Goal: Find specific page/section: Find specific page/section

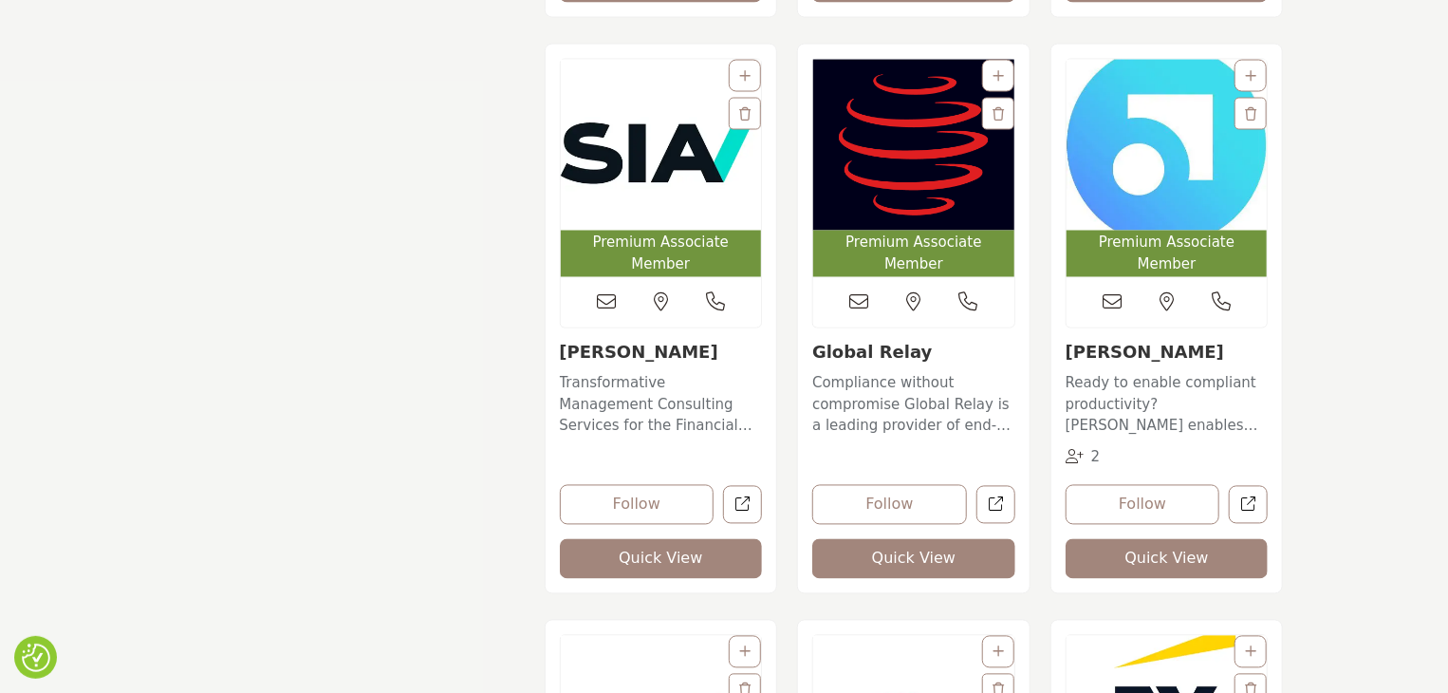
scroll to position [1803, 0]
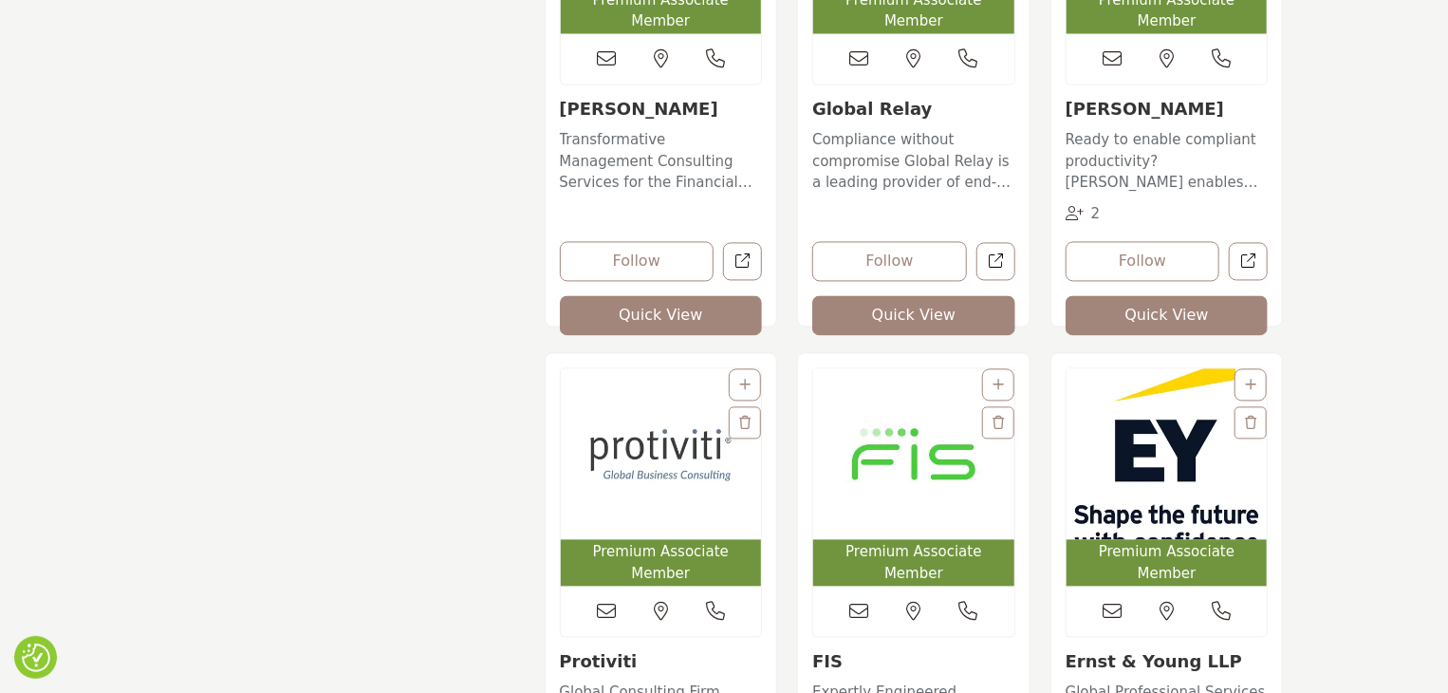
click at [1154, 494] on img "Open Listing in new tab" at bounding box center [1167, 454] width 201 height 171
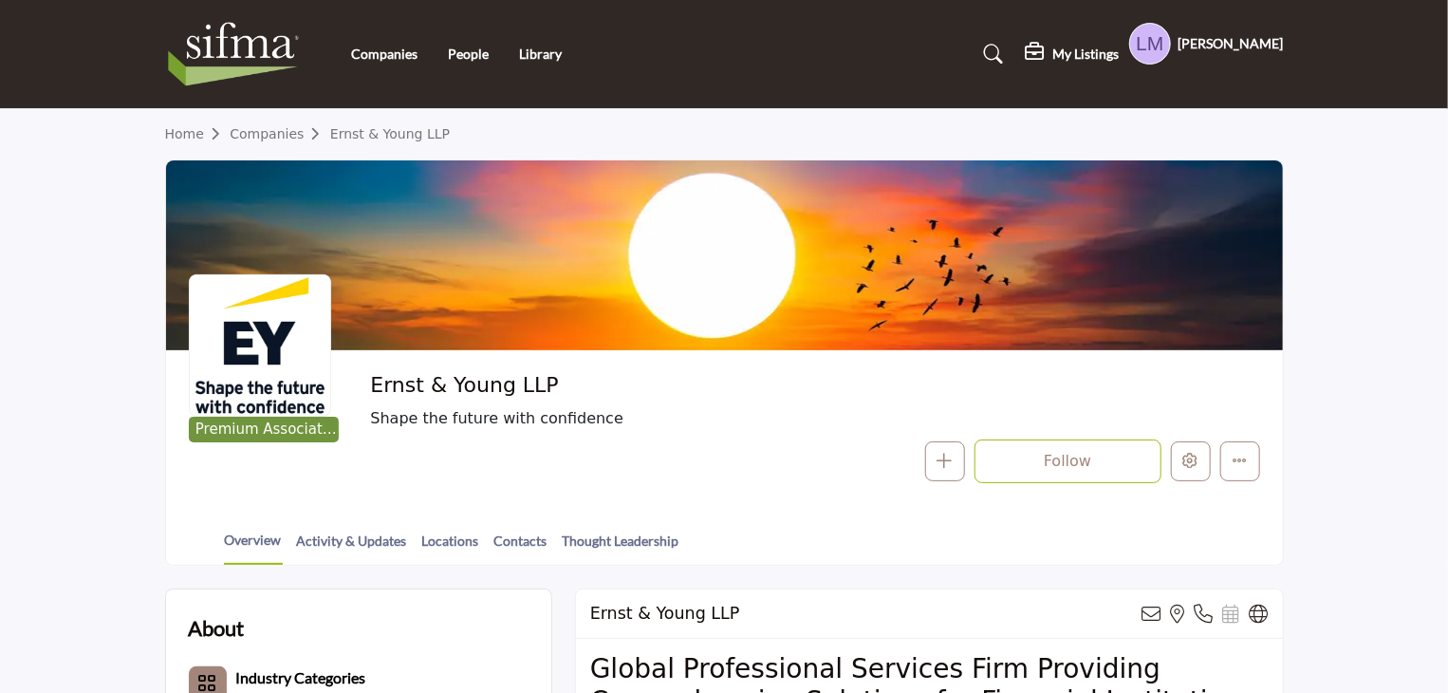
click at [0, 0] on div at bounding box center [0, 0] width 0 height 0
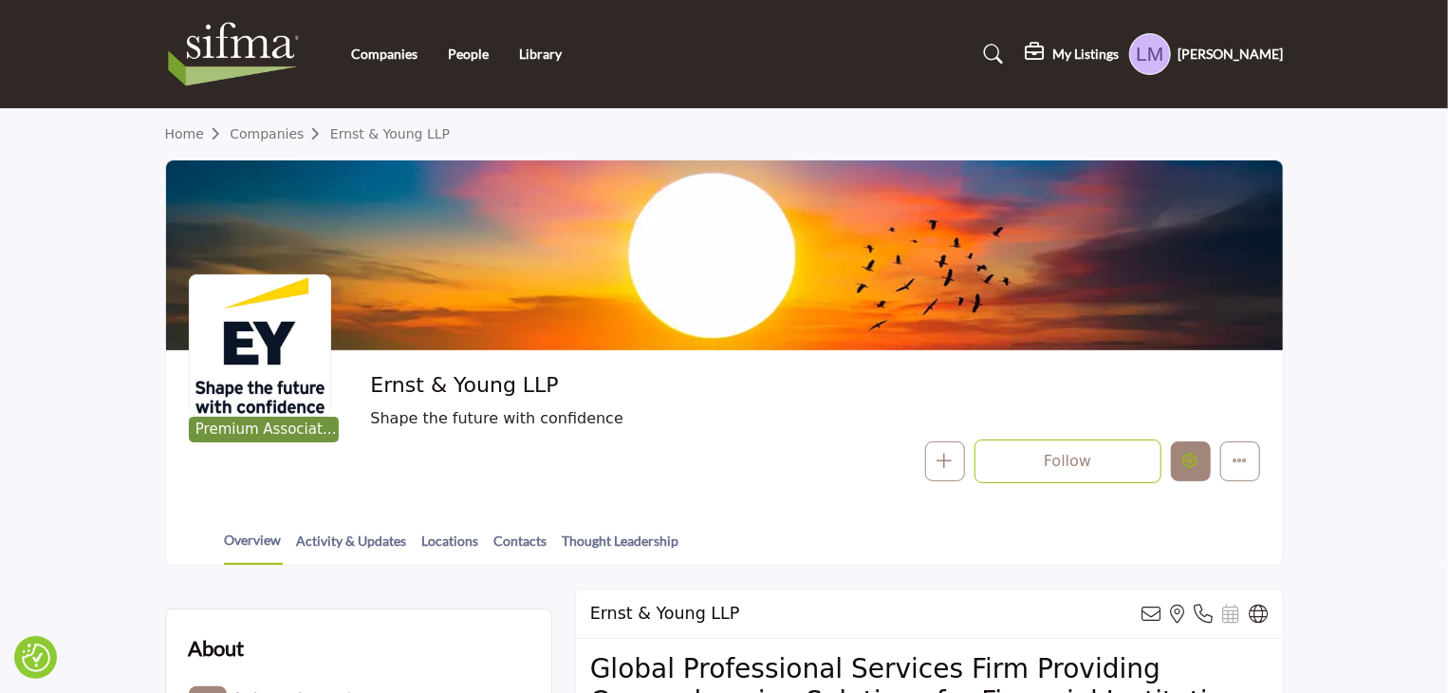
click at [1194, 460] on icon "Edit company" at bounding box center [1190, 460] width 15 height 15
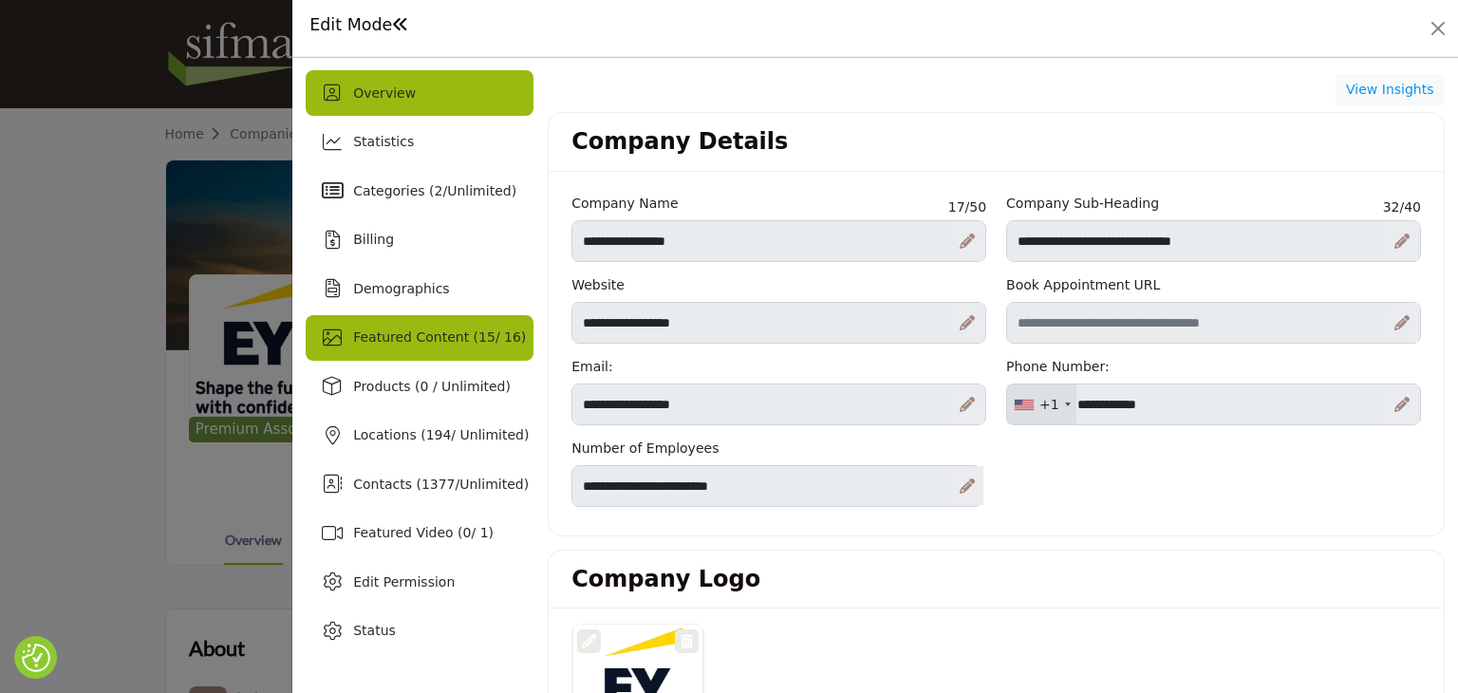
click at [478, 339] on span "15" at bounding box center [486, 336] width 17 height 15
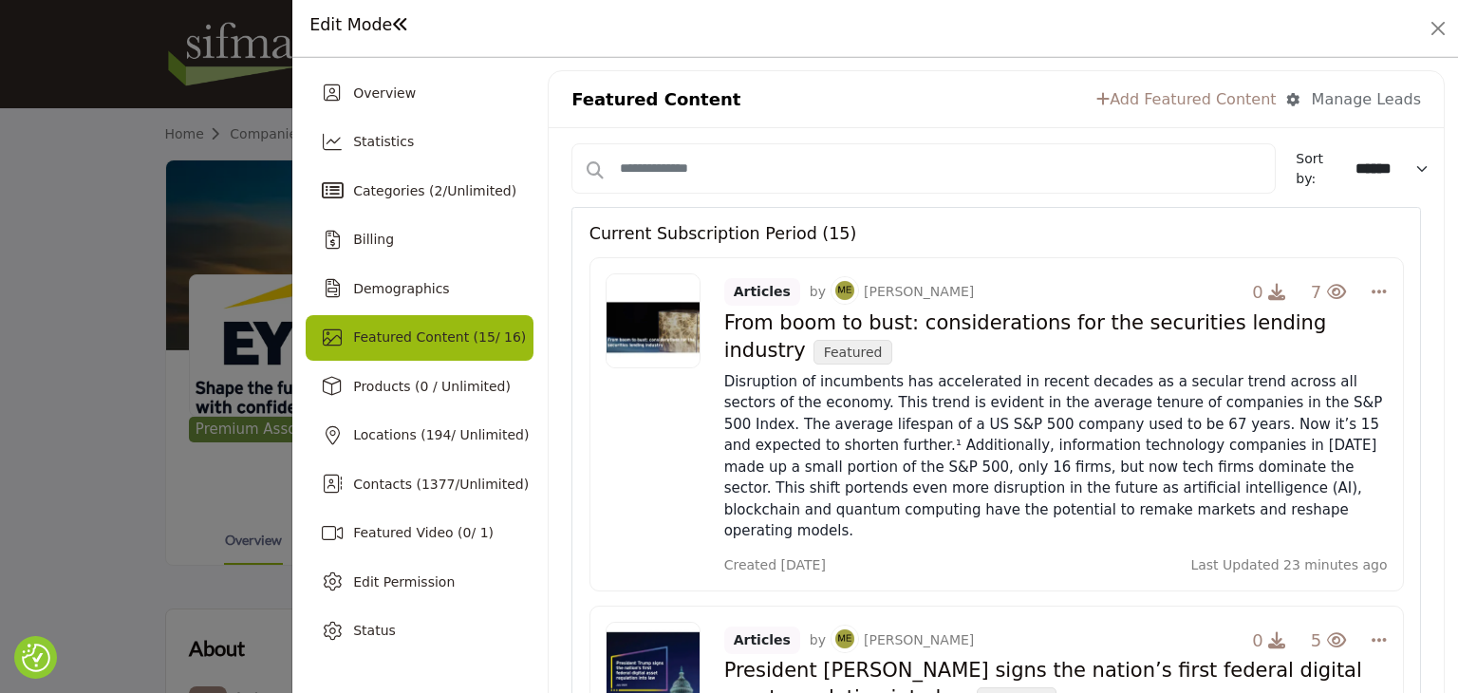
click at [1212, 97] on link "Add Featured Content" at bounding box center [1185, 99] width 179 height 23
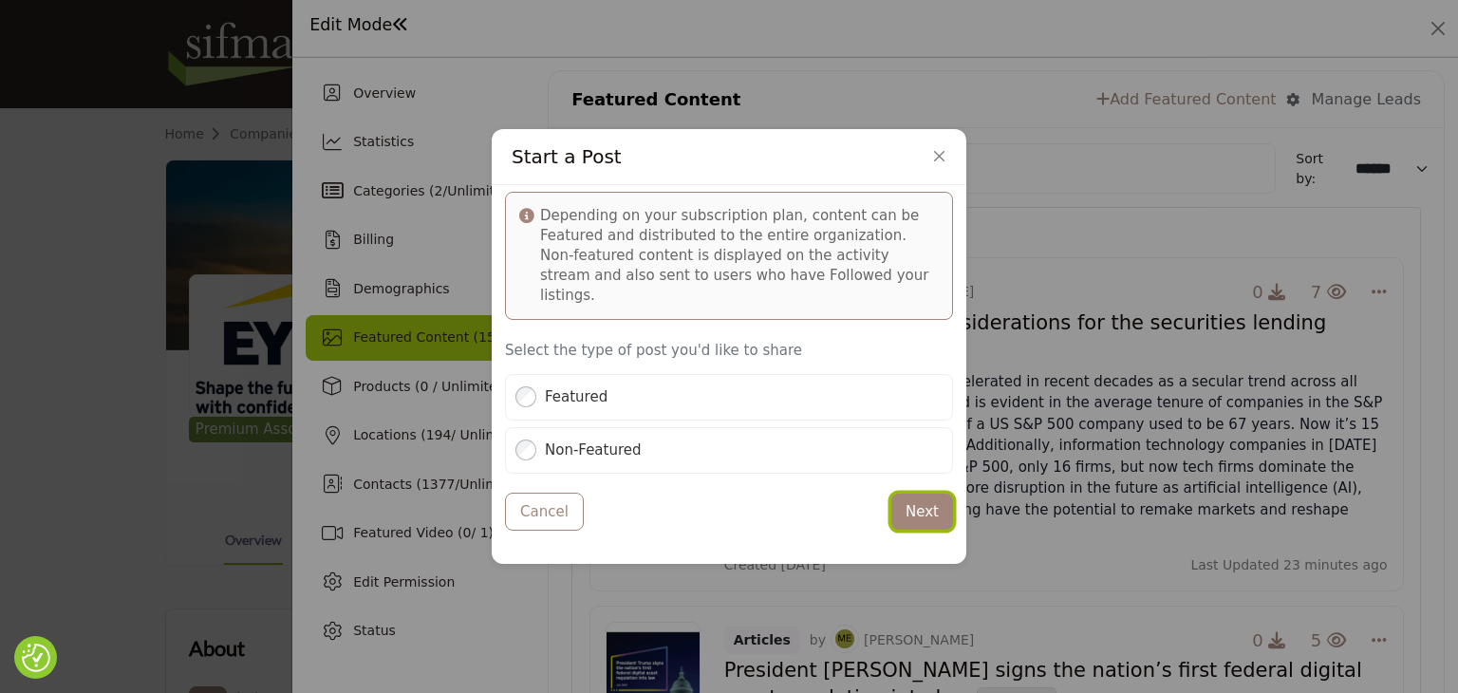
click at [908, 498] on button "Next" at bounding box center [922, 511] width 62 height 37
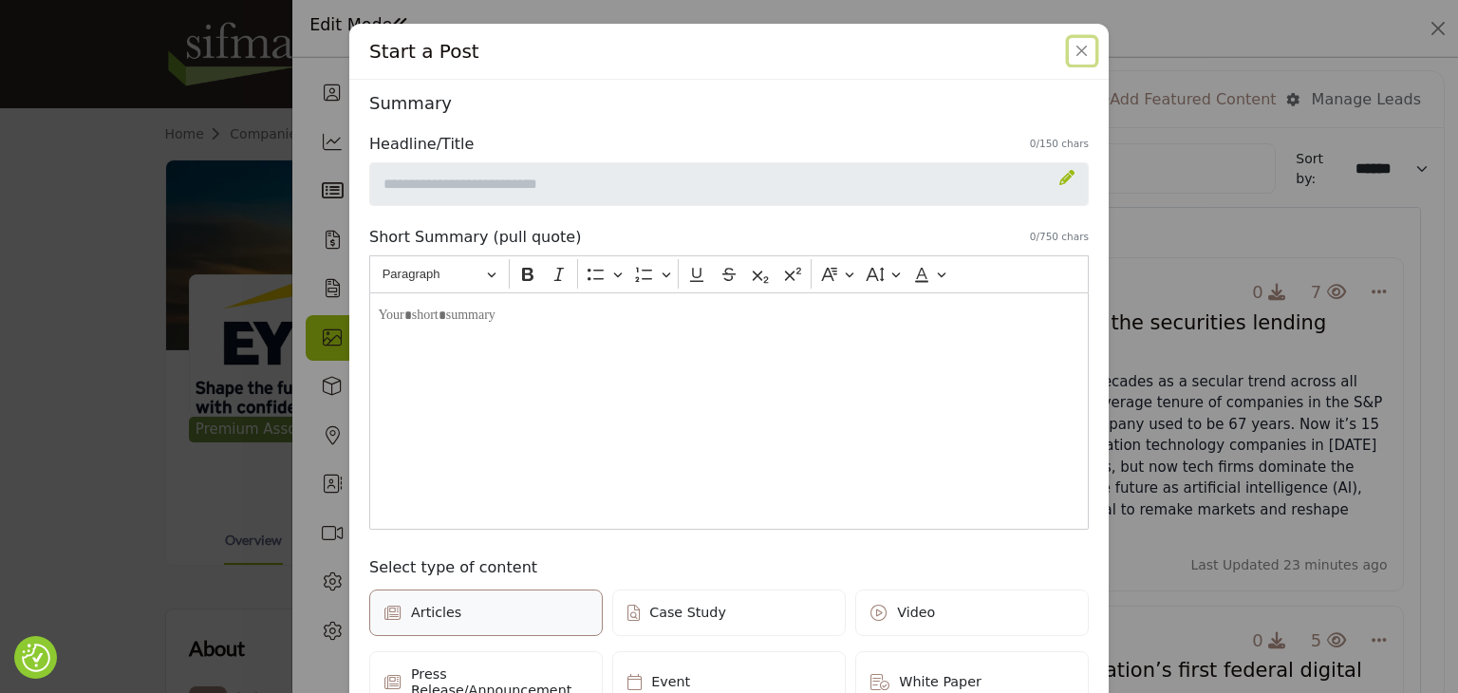
click at [1072, 52] on button "Close" at bounding box center [1081, 51] width 27 height 27
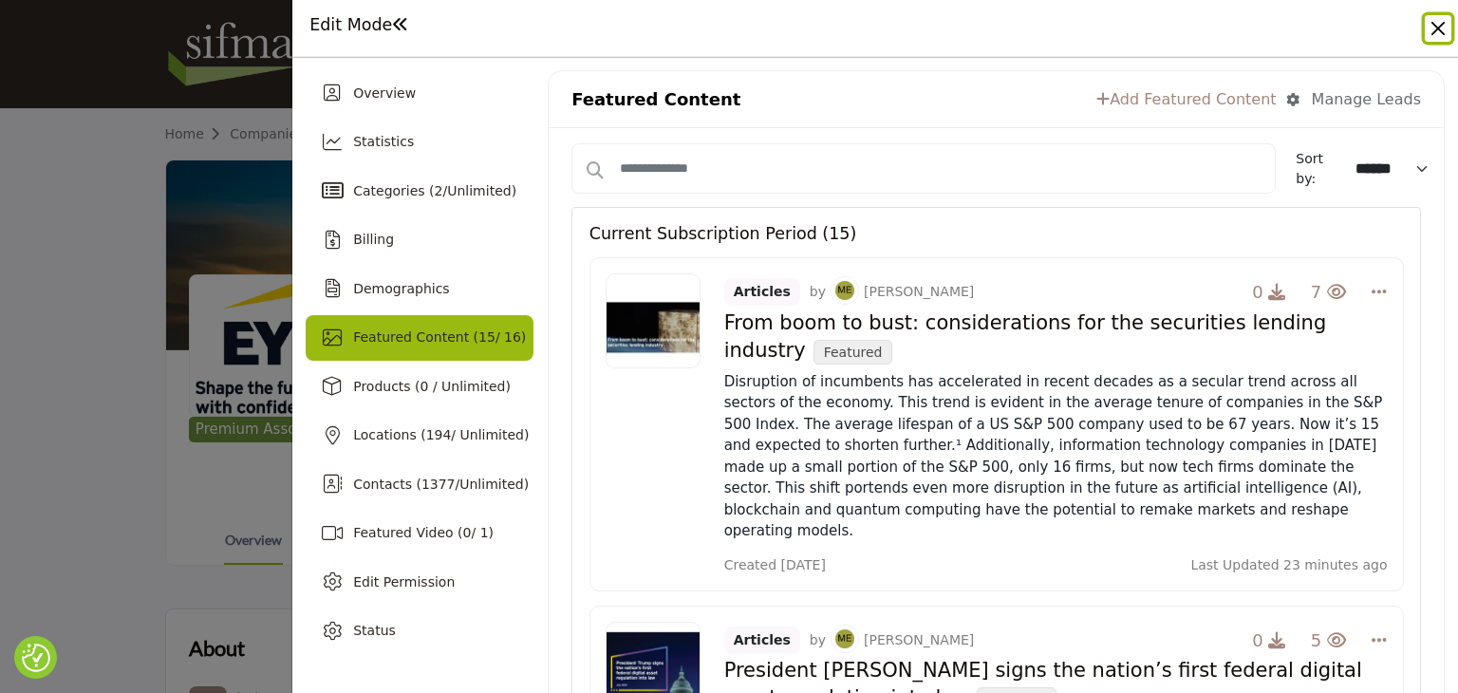
click at [1435, 28] on button "Close" at bounding box center [1437, 28] width 27 height 27
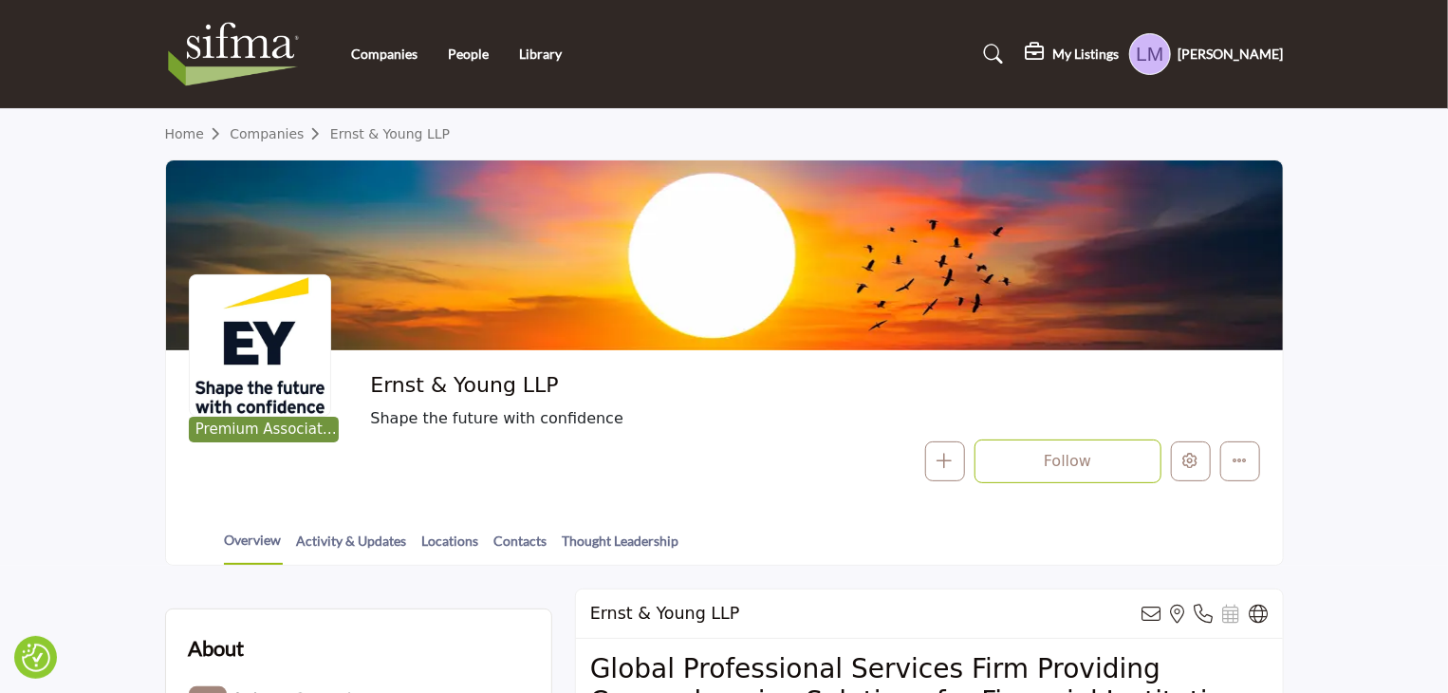
click at [211, 45] on img at bounding box center [238, 54] width 147 height 76
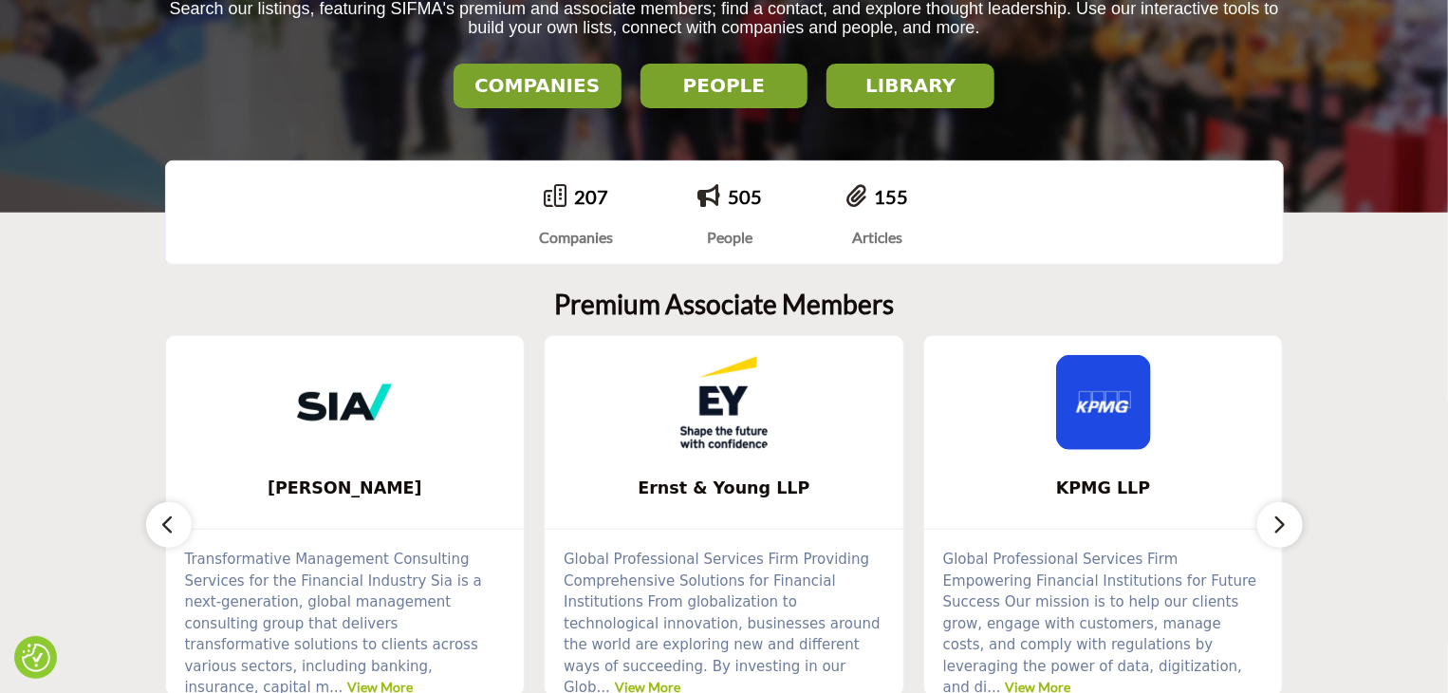
scroll to position [380, 0]
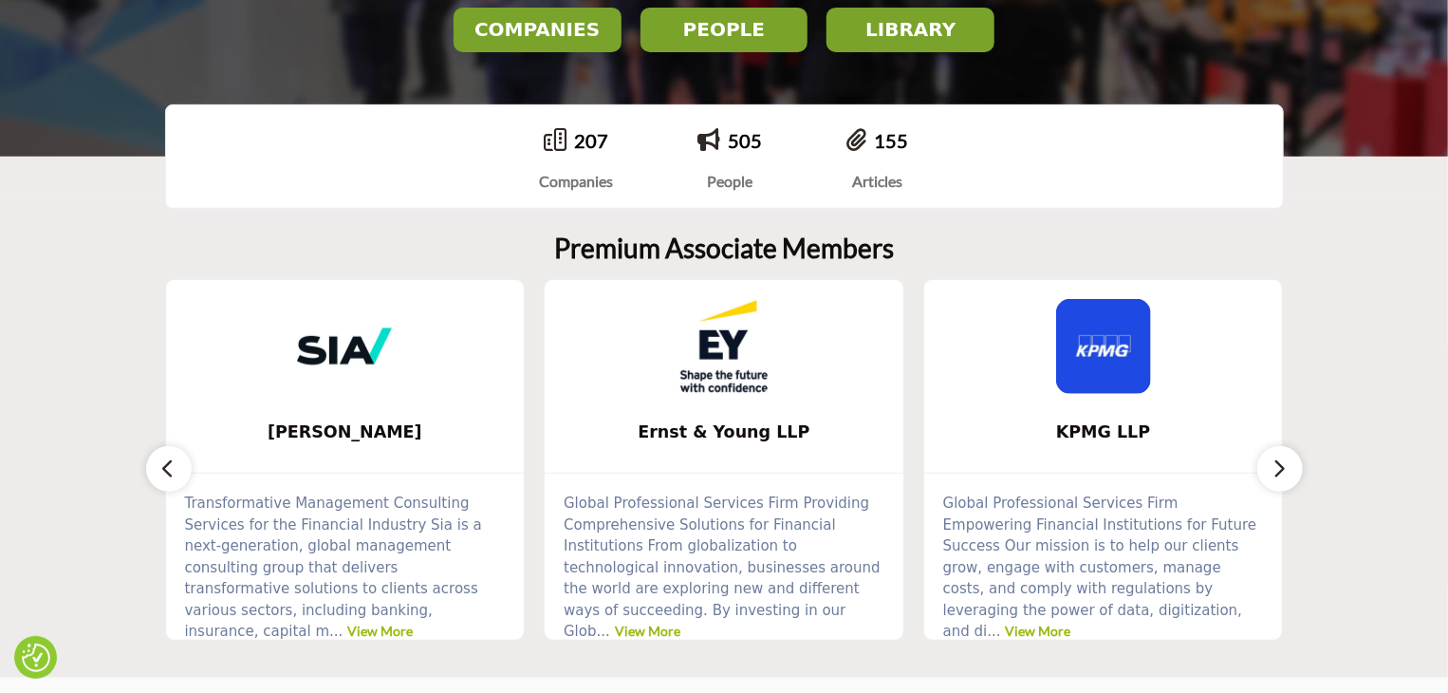
click at [733, 362] on img at bounding box center [724, 346] width 95 height 95
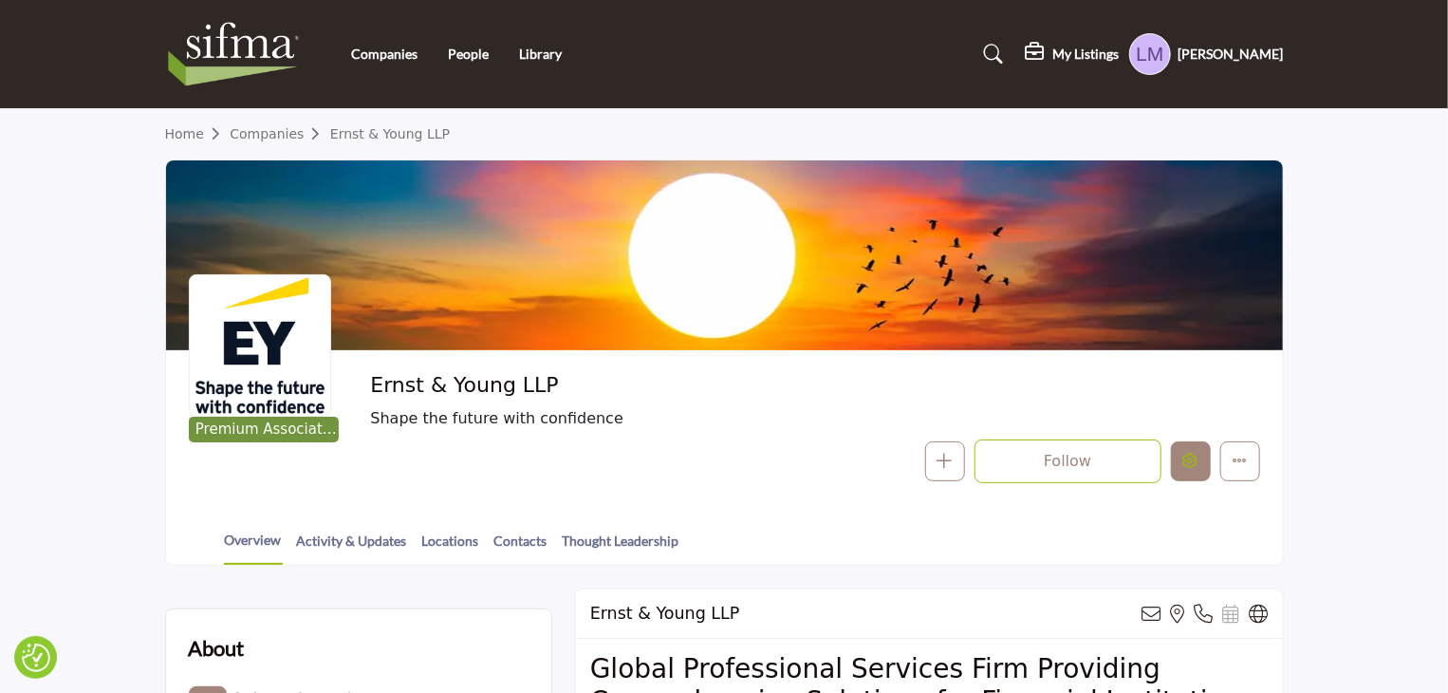
click at [1184, 463] on icon "Edit company" at bounding box center [1190, 460] width 15 height 15
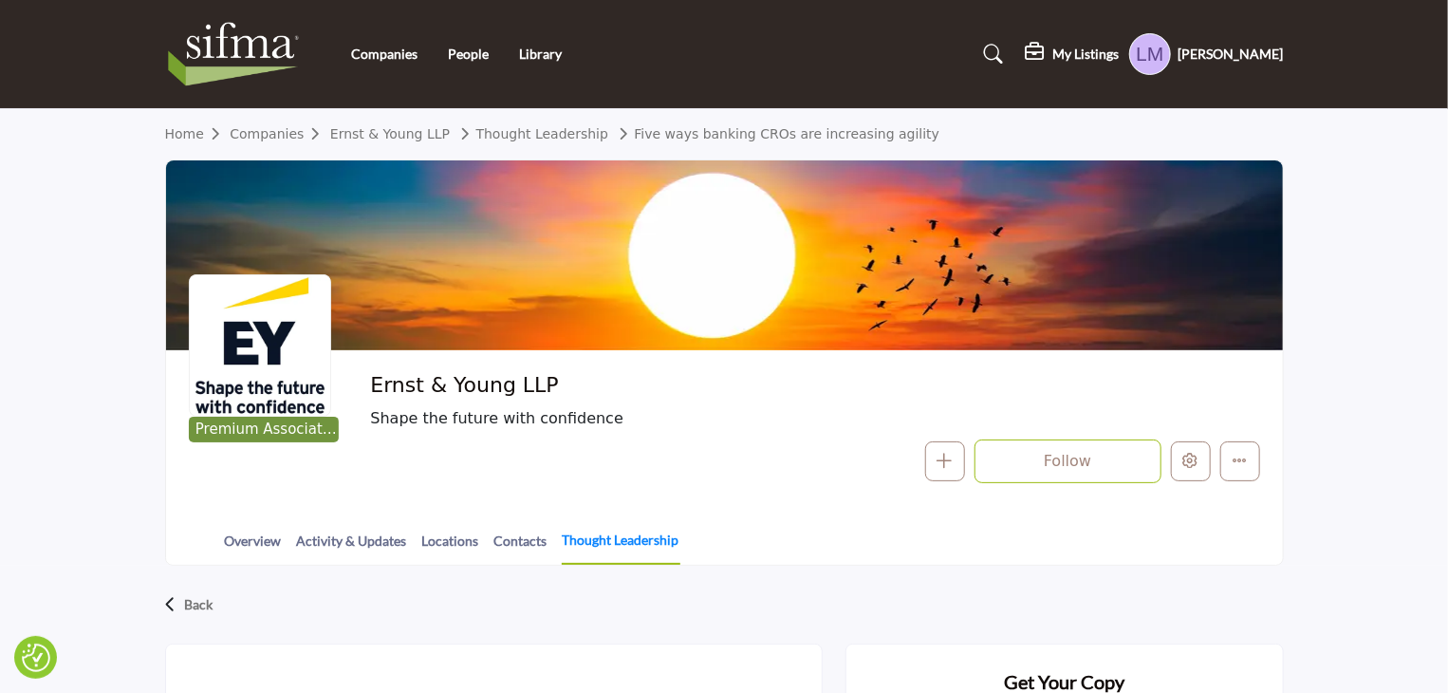
click at [634, 544] on link "Thought Leadership" at bounding box center [621, 546] width 119 height 35
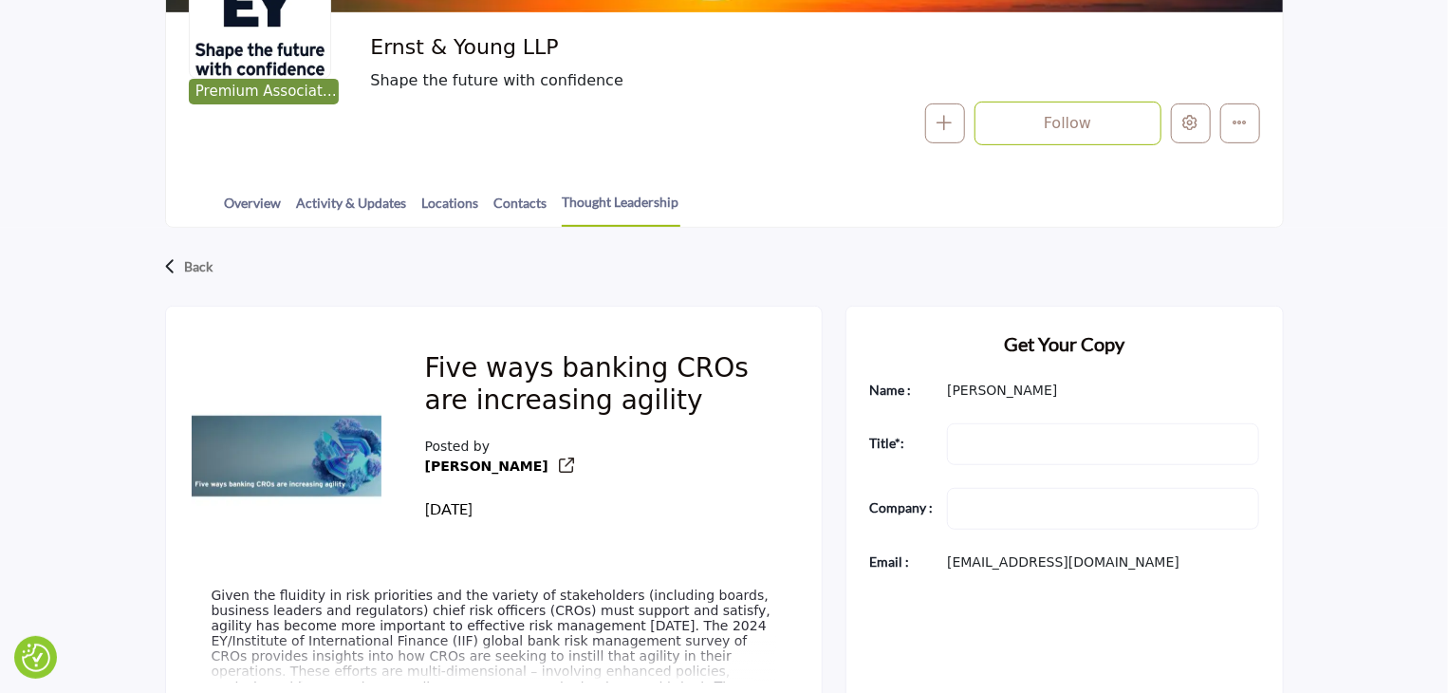
scroll to position [380, 0]
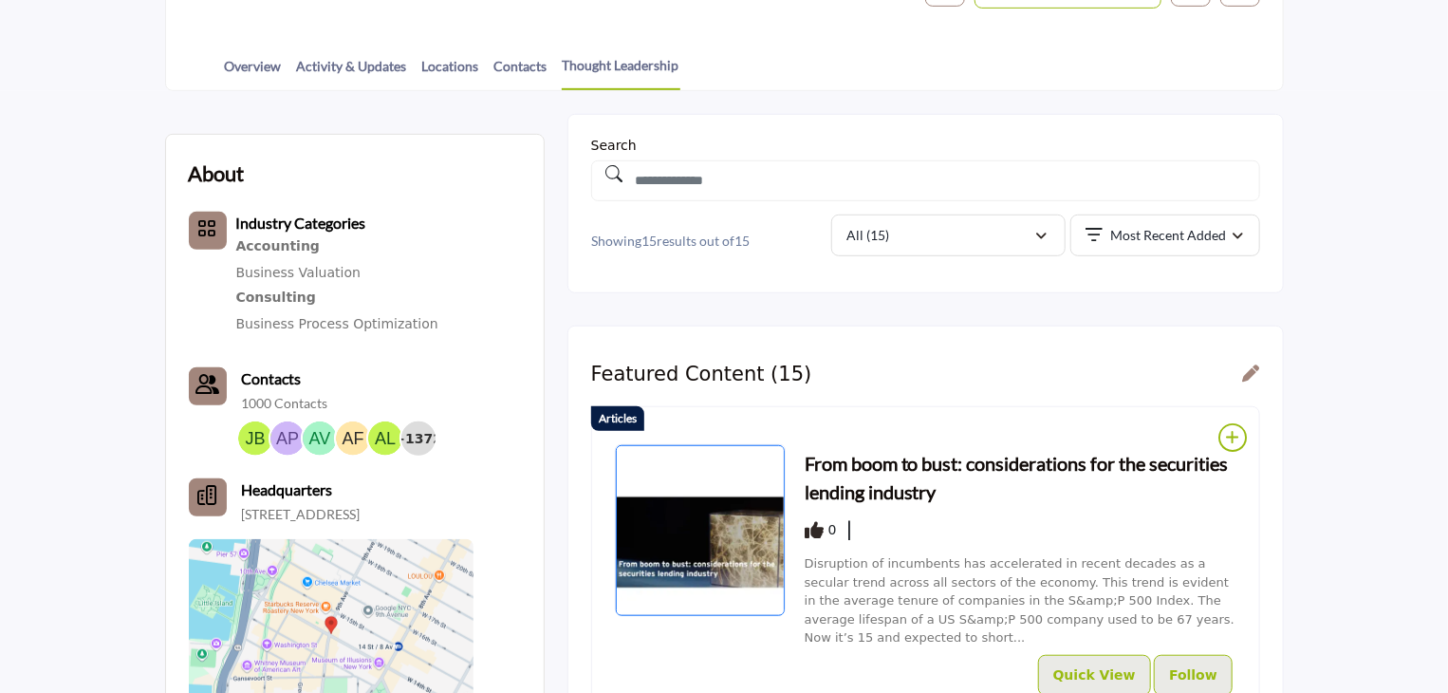
scroll to position [474, 0]
click at [1004, 458] on h3 "From boom to bust: considerations for the securities lending industry" at bounding box center [1021, 477] width 432 height 57
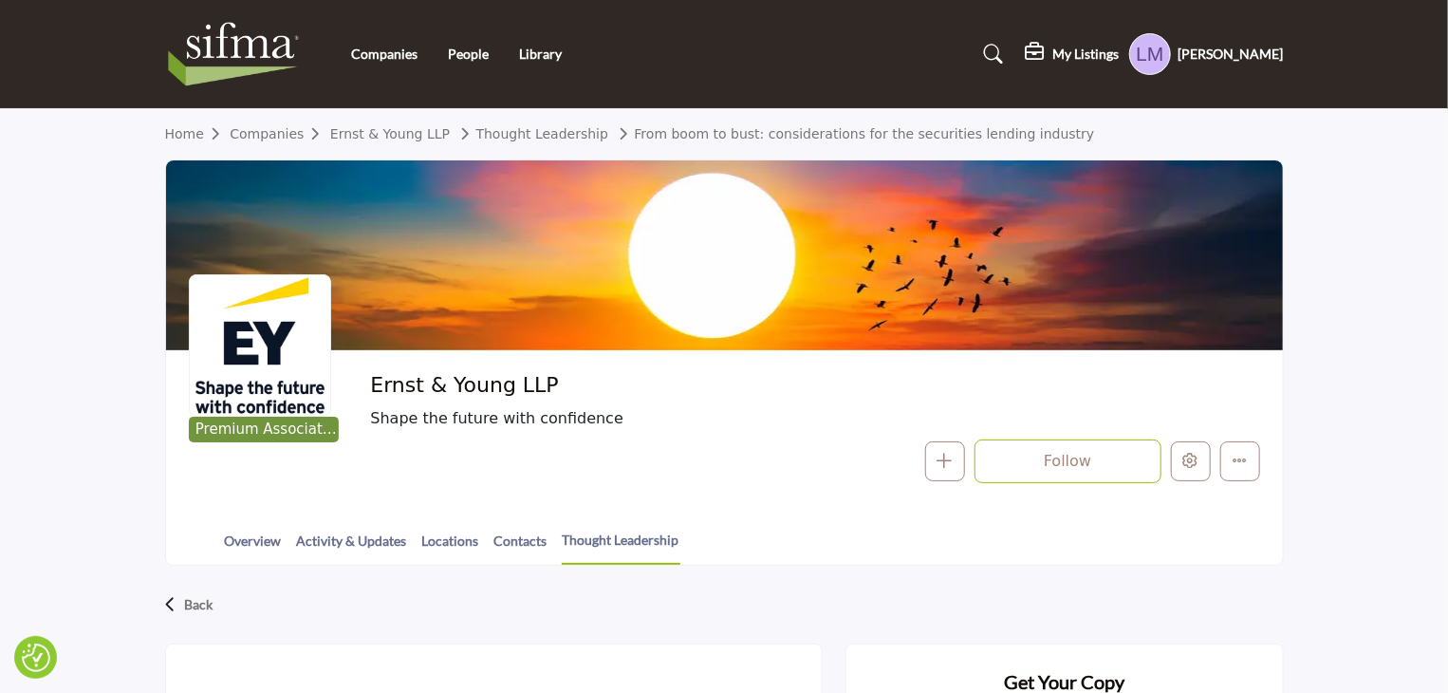
click at [1248, 50] on h5 "[PERSON_NAME]" at bounding box center [1231, 54] width 105 height 19
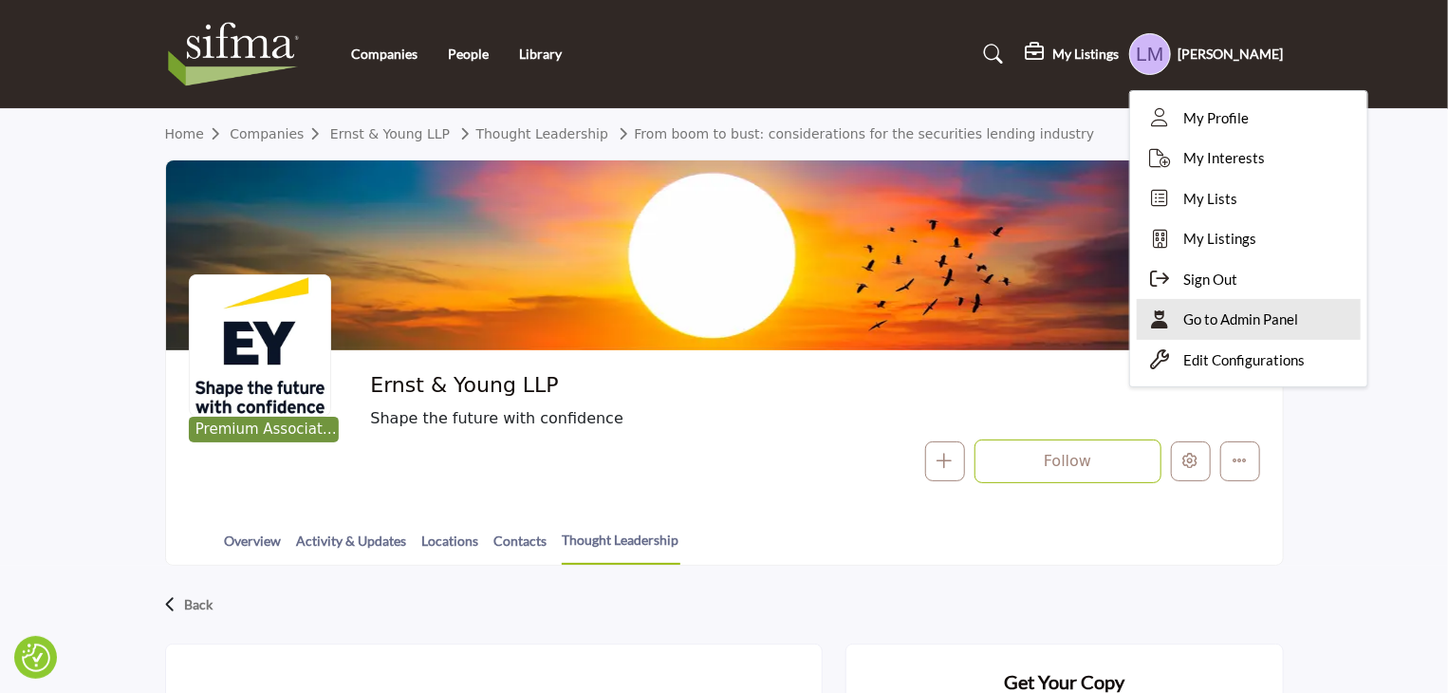
click at [1231, 314] on span "Go to Admin Panel" at bounding box center [1241, 319] width 115 height 22
